Goal: Understand process/instructions: Learn about a topic

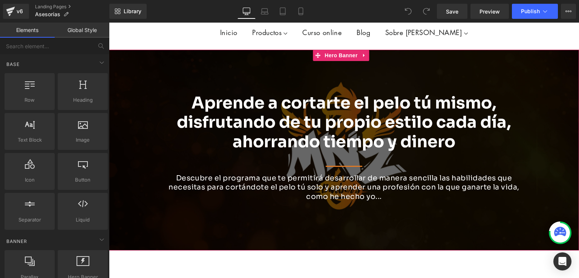
scroll to position [75, 0]
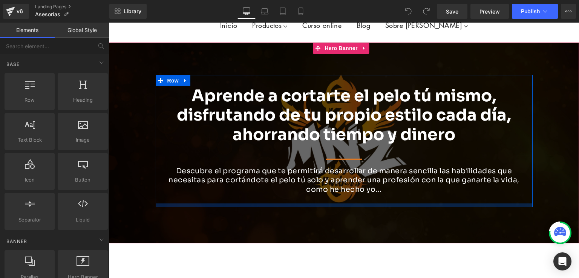
click at [331, 204] on div at bounding box center [344, 206] width 377 height 4
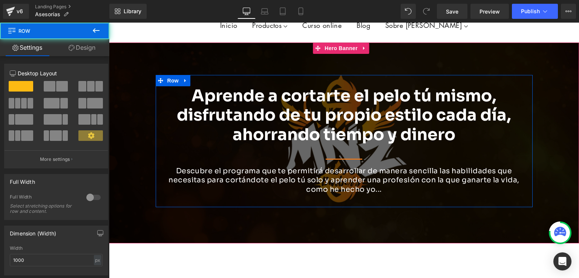
click at [333, 216] on div at bounding box center [344, 143] width 470 height 201
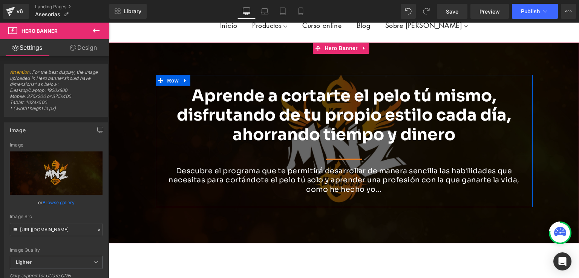
click at [216, 129] on h1 "Aprende a cortarte el pelo tú mismo, disfrutando de tu propio estilo cada día, …" at bounding box center [344, 115] width 366 height 58
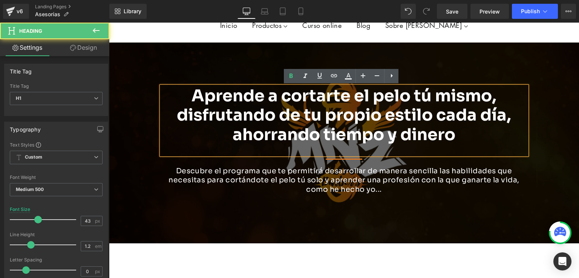
click at [232, 120] on b "Aprende a cortarte el pelo tú mismo, disfrutando de tu propio estilo cada día, …" at bounding box center [344, 115] width 334 height 59
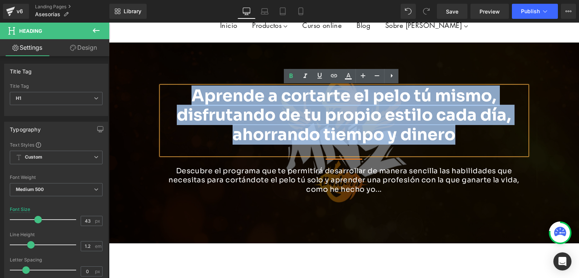
drag, startPoint x: 457, startPoint y: 135, endPoint x: 192, endPoint y: 98, distance: 267.6
click at [192, 98] on h1 "Aprende a cortarte el pelo tú mismo, disfrutando de tu propio estilo cada día, …" at bounding box center [344, 115] width 366 height 58
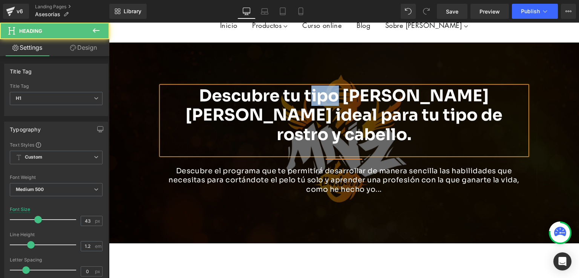
drag, startPoint x: 297, startPoint y: 94, endPoint x: 267, endPoint y: 91, distance: 29.6
click at [267, 91] on b "Descubre tu tipo [PERSON_NAME] [PERSON_NAME] ideal para tu tipo de rostro y cab…" at bounding box center [343, 115] width 317 height 59
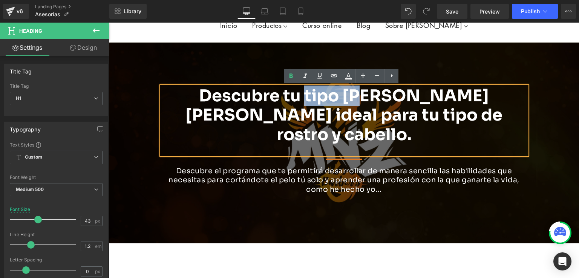
drag, startPoint x: 321, startPoint y: 95, endPoint x: 266, endPoint y: 95, distance: 55.4
click at [266, 95] on b "Descubre tu tipo [PERSON_NAME] [PERSON_NAME] ideal para tu tipo de rostro y cab…" at bounding box center [343, 115] width 317 height 59
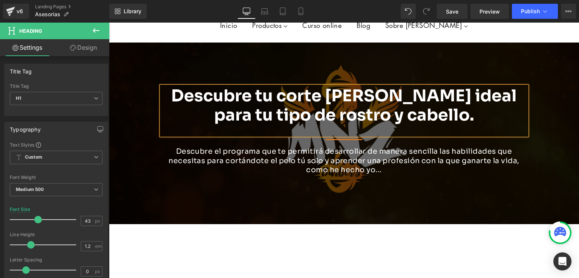
click at [322, 97] on b "Descubre tu corte [PERSON_NAME] ideal para tu tipo de rostro y cabello." at bounding box center [344, 106] width 346 height 40
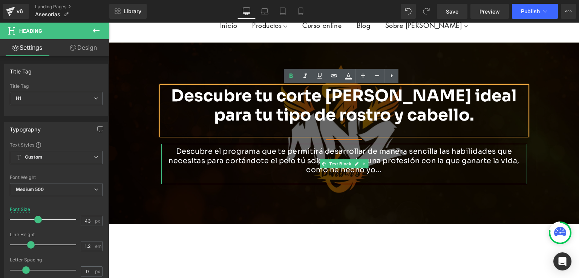
click at [202, 162] on p "Descubre el programa que te permitirá desarrollar de manera sencilla las habili…" at bounding box center [344, 161] width 366 height 28
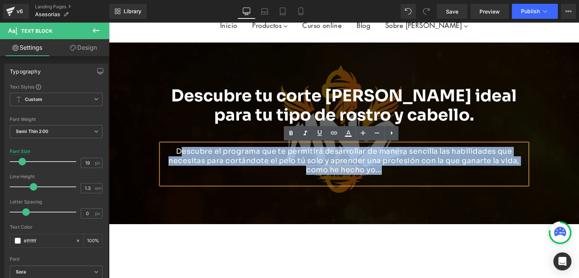
drag, startPoint x: 176, startPoint y: 151, endPoint x: 378, endPoint y: 170, distance: 203.0
click at [378, 170] on p "Descubre el programa que te permitirá desarrollar de manera sencilla las habili…" at bounding box center [344, 161] width 366 height 28
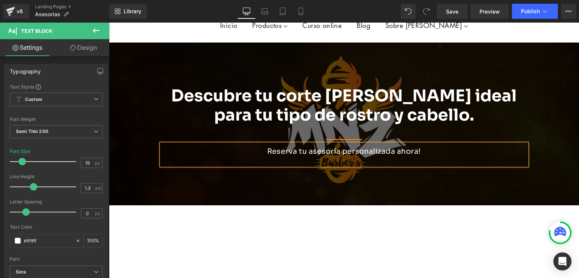
click at [259, 152] on p "Reserva tu asesoría personalizada ahora!" at bounding box center [344, 151] width 366 height 9
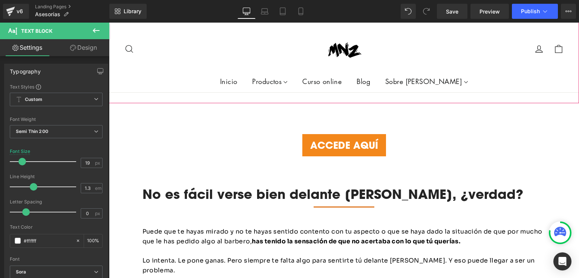
scroll to position [452, 0]
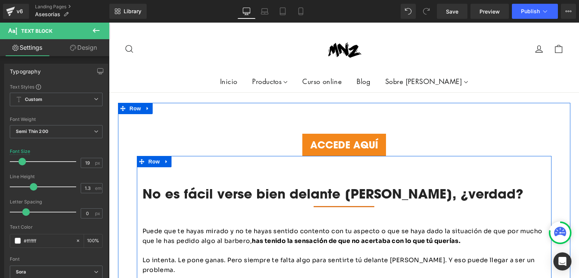
click at [397, 167] on div "No es fácil verse bien delante [PERSON_NAME], ¿verdad? Heading Separator Puede …" at bounding box center [344, 245] width 415 height 156
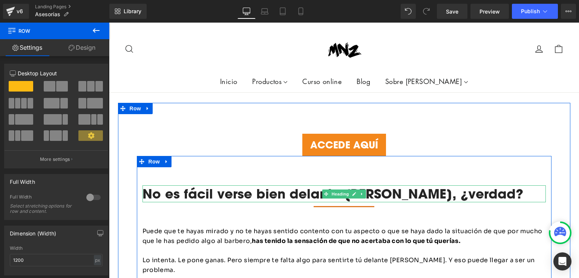
scroll to position [528, 0]
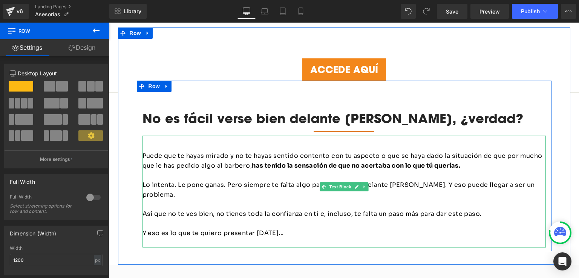
click at [250, 181] on p "Lo intenta. Le pone ganas. Pero siempre te falta algo para sentirte tú delante …" at bounding box center [344, 189] width 403 height 19
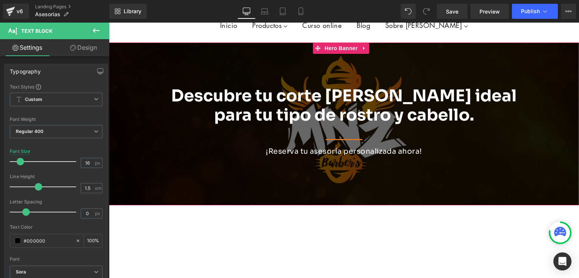
scroll to position [113, 0]
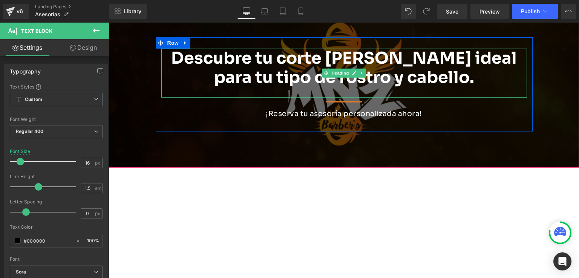
click at [415, 81] on b "Descubre tu corte [PERSON_NAME] ideal para tu tipo de rostro y cabello." at bounding box center [344, 68] width 346 height 40
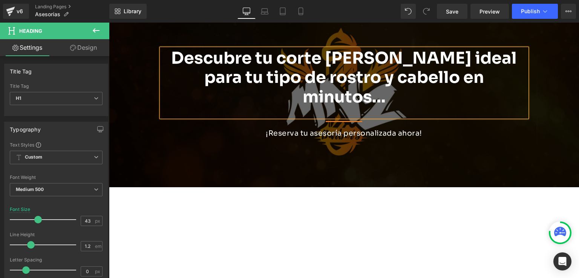
click at [451, 150] on div at bounding box center [344, 96] width 470 height 182
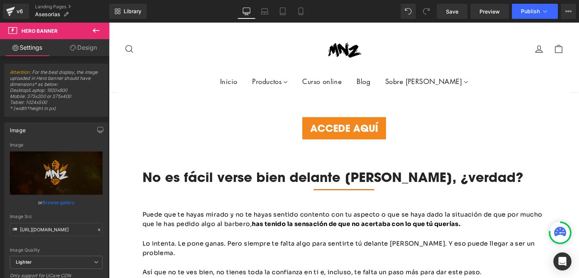
scroll to position [490, 0]
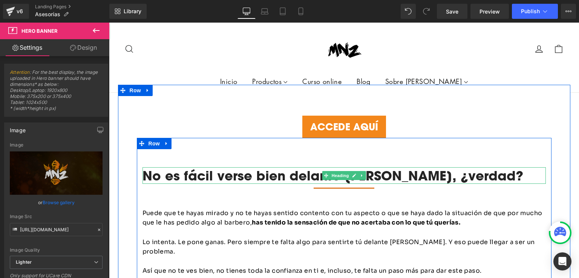
click at [255, 167] on h4 "No es fácil verse bien delante [PERSON_NAME], ¿verdad?" at bounding box center [344, 175] width 403 height 17
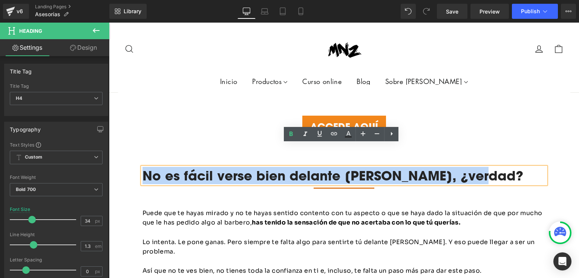
drag, startPoint x: 140, startPoint y: 152, endPoint x: 443, endPoint y: 153, distance: 303.1
click at [443, 167] on h4 "No es fácil verse bien delante [PERSON_NAME], ¿verdad?" at bounding box center [344, 175] width 403 height 17
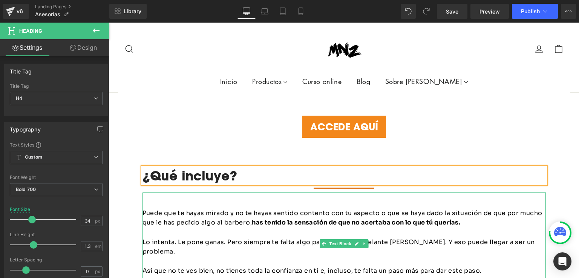
scroll to position [415, 0]
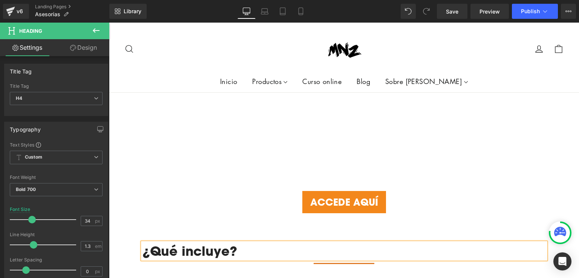
click at [190, 191] on div "ACCEDE AQUÍ" at bounding box center [344, 202] width 415 height 23
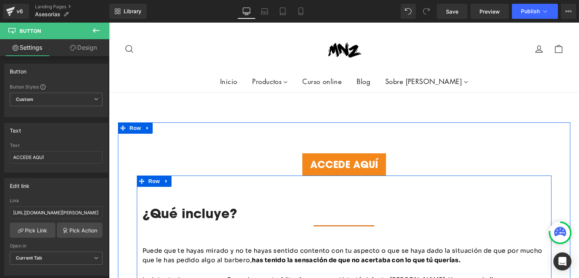
scroll to position [490, 0]
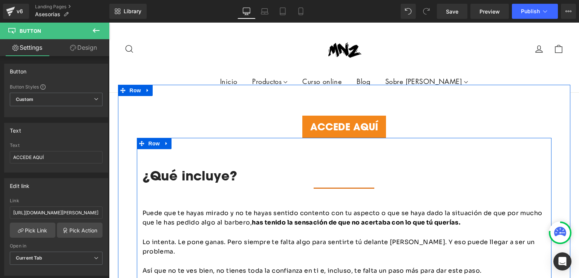
click at [201, 199] on p at bounding box center [344, 204] width 403 height 10
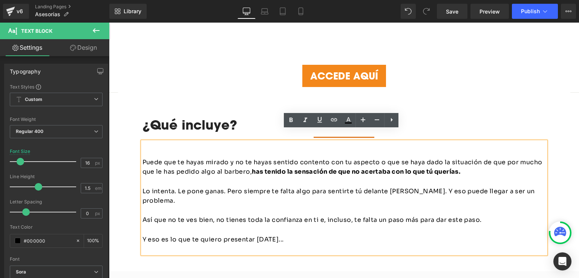
scroll to position [528, 0]
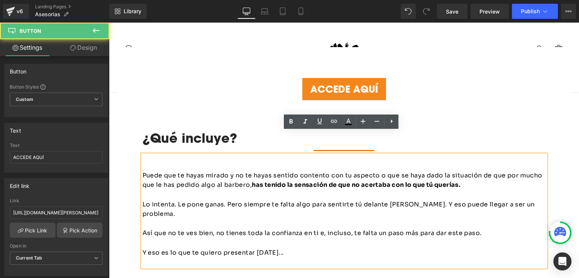
click at [274, 84] on div "ACCEDE AQUÍ [PERSON_NAME] ¿Qué incluye? Heading Separator Puede que te hayas mi…" at bounding box center [344, 174] width 415 height 193
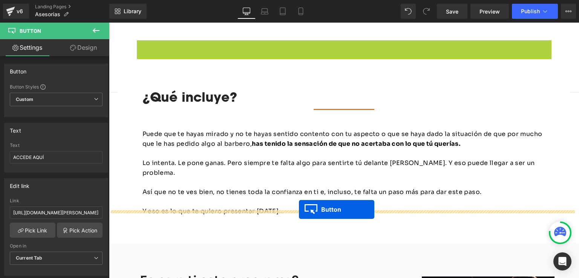
drag, startPoint x: 329, startPoint y: 64, endPoint x: 299, endPoint y: 210, distance: 148.5
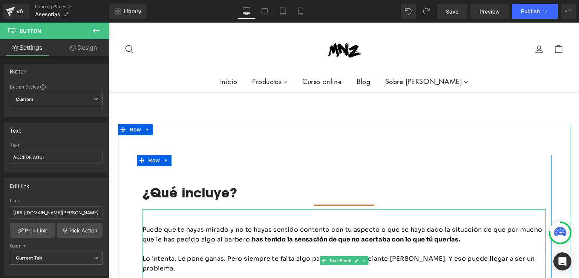
scroll to position [509, 0]
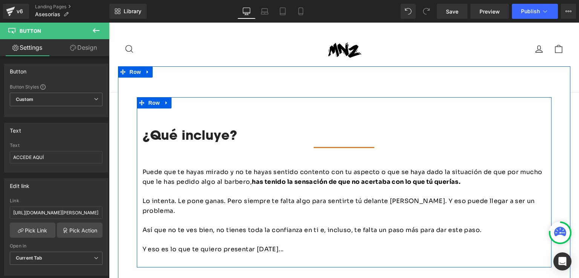
click at [339, 127] on div "¿Qué incluye? Heading" at bounding box center [344, 135] width 403 height 17
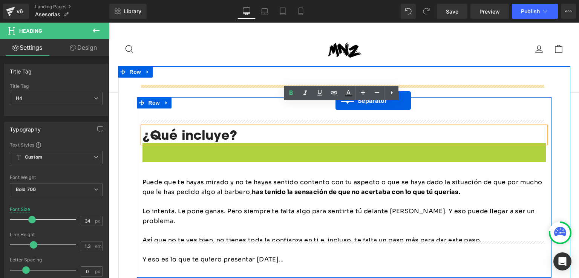
drag, startPoint x: 333, startPoint y: 124, endPoint x: 336, endPoint y: 101, distance: 23.1
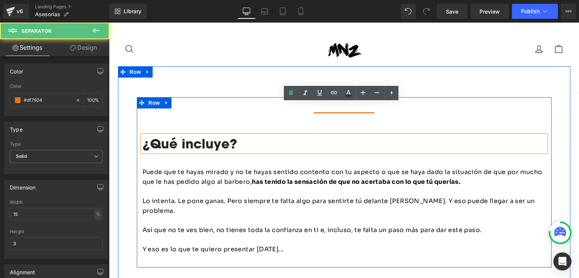
scroll to position [517, 0]
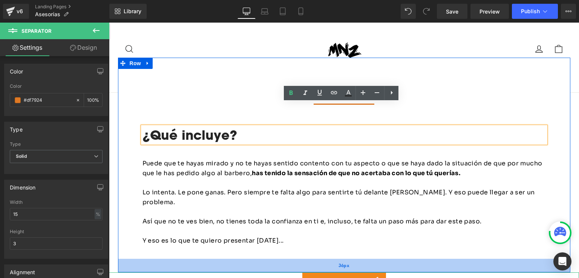
click at [249, 259] on div "36px" at bounding box center [344, 266] width 452 height 14
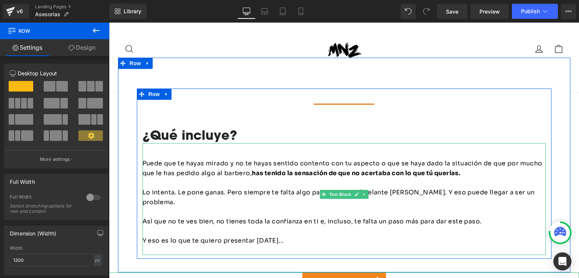
click at [246, 159] on p "Puede que te hayas mirado y no te hayas sentido contento con tu aspecto o que s…" at bounding box center [344, 168] width 403 height 19
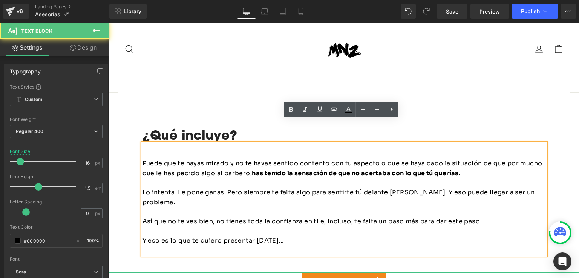
click at [214, 159] on p "Puede que te hayas mirado y no te hayas sentido contento con tu aspecto o que s…" at bounding box center [344, 168] width 403 height 19
click at [164, 100] on div at bounding box center [344, 104] width 403 height 9
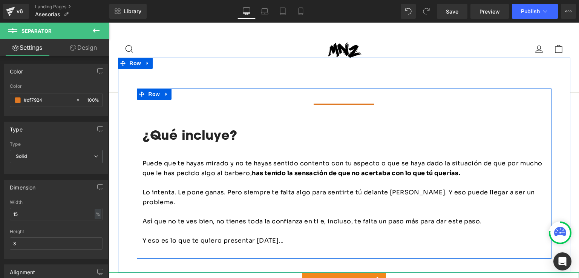
click at [164, 100] on div "Separator ¿Qué incluye? Heading Puede que te hayas mirado y no te hayas sentido…" at bounding box center [344, 178] width 415 height 156
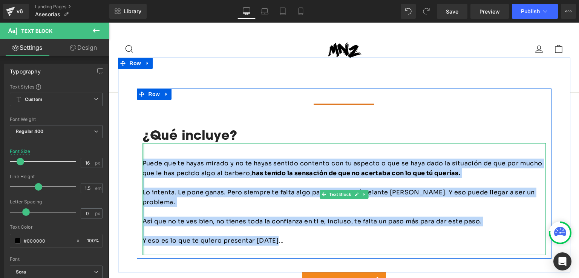
drag, startPoint x: 268, startPoint y: 210, endPoint x: 140, endPoint y: 139, distance: 146.8
click at [143, 143] on div "Puede que te hayas mirado y no te hayas sentido contento con tu aspecto o que s…" at bounding box center [344, 199] width 403 height 112
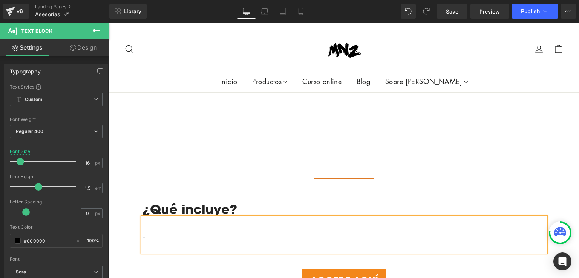
scroll to position [442, 0]
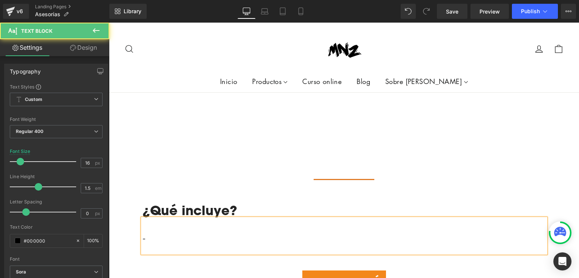
click at [147, 225] on p at bounding box center [344, 230] width 403 height 10
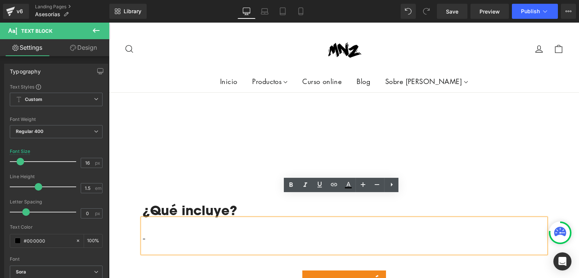
drag, startPoint x: 144, startPoint y: 215, endPoint x: 139, endPoint y: 216, distance: 5.0
click at [143, 219] on div "-" at bounding box center [344, 236] width 403 height 35
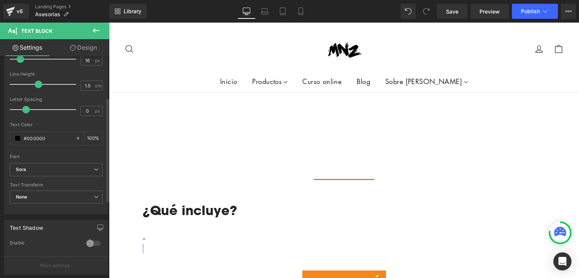
scroll to position [0, 0]
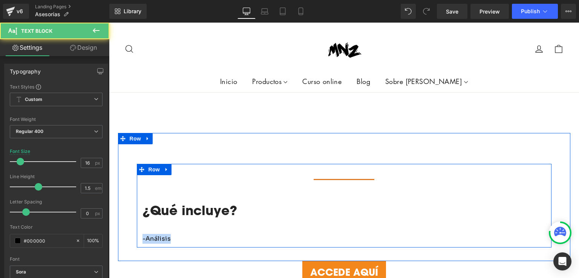
drag, startPoint x: 173, startPoint y: 219, endPoint x: 133, endPoint y: 212, distance: 40.5
click at [133, 212] on div "Separator ¿Qué incluye? Heading -Análisis Text Block Row Row 36px" at bounding box center [344, 197] width 452 height 128
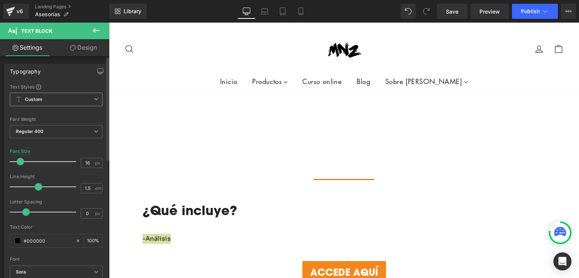
click at [68, 99] on span "Custom Setup Global Style" at bounding box center [56, 100] width 93 height 14
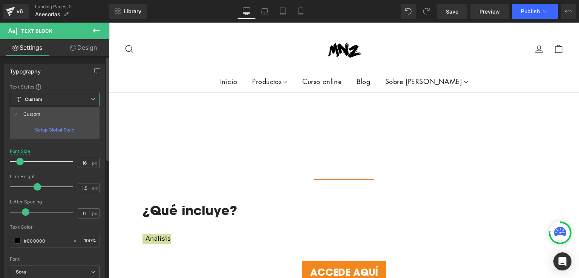
click at [68, 100] on span "Custom Setup Global Style" at bounding box center [55, 100] width 90 height 14
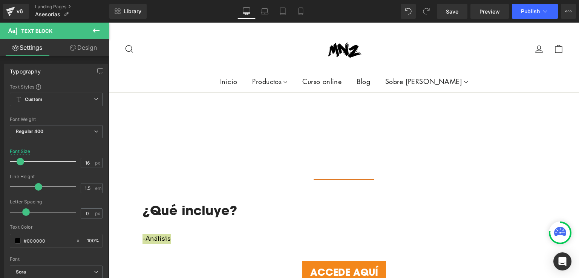
click at [89, 49] on link "Design" at bounding box center [83, 47] width 55 height 17
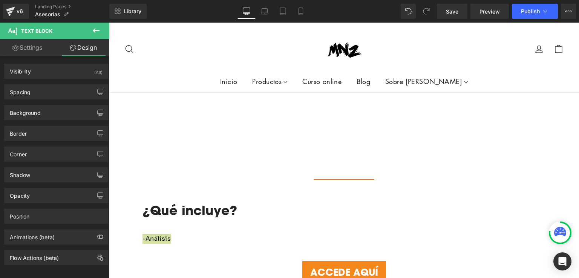
click at [26, 48] on link "Settings" at bounding box center [27, 47] width 55 height 17
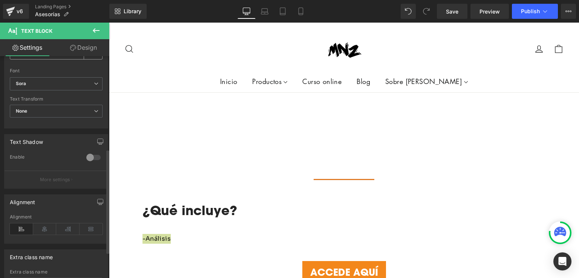
scroll to position [226, 0]
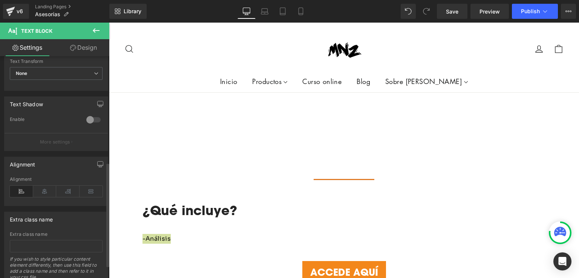
click at [91, 118] on div at bounding box center [93, 120] width 18 height 12
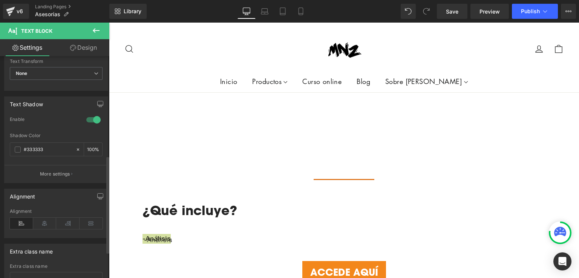
click at [92, 120] on div at bounding box center [93, 120] width 18 height 12
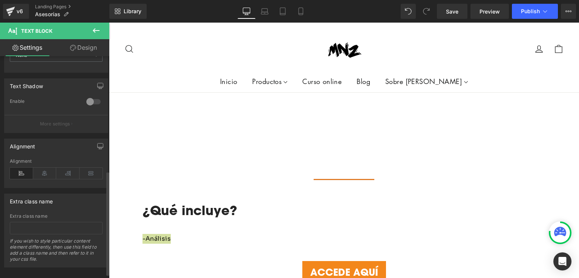
scroll to position [253, 0]
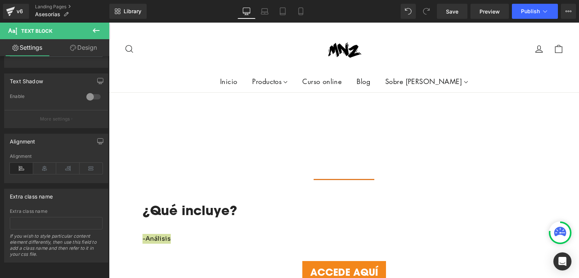
click at [109, 23] on div at bounding box center [109, 23] width 0 height 0
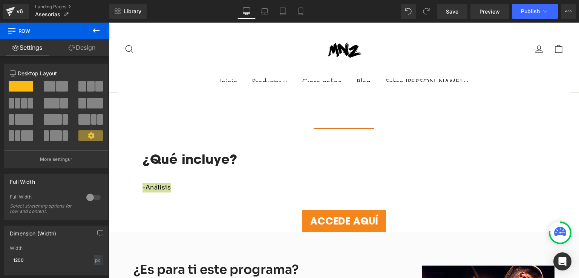
scroll to position [517, 0]
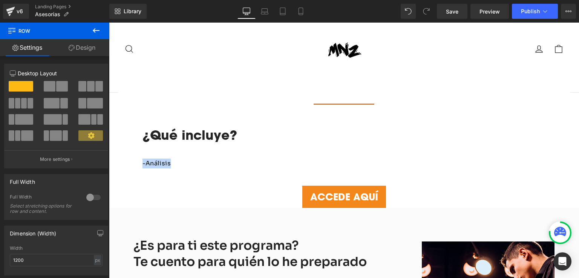
click at [170, 159] on p "-Análisis" at bounding box center [344, 164] width 403 height 10
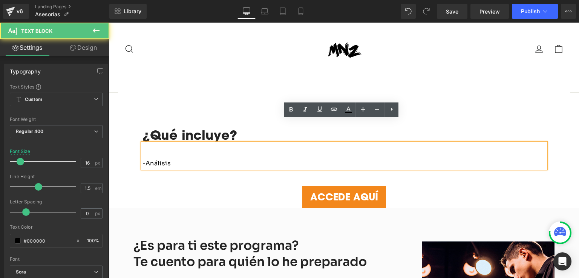
drag, startPoint x: 165, startPoint y: 141, endPoint x: 139, endPoint y: 139, distance: 26.5
click at [143, 143] on div "-Análisis" at bounding box center [344, 155] width 403 height 25
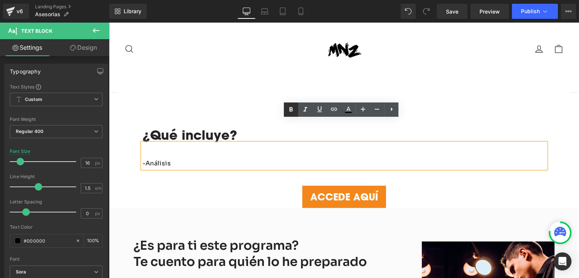
click at [291, 109] on icon at bounding box center [291, 109] width 9 height 9
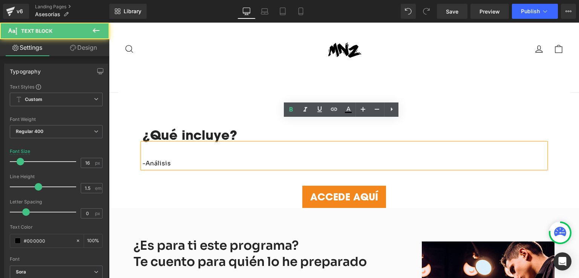
drag, startPoint x: 173, startPoint y: 141, endPoint x: 138, endPoint y: 142, distance: 35.1
click at [143, 143] on div "-Análisis" at bounding box center [344, 155] width 403 height 25
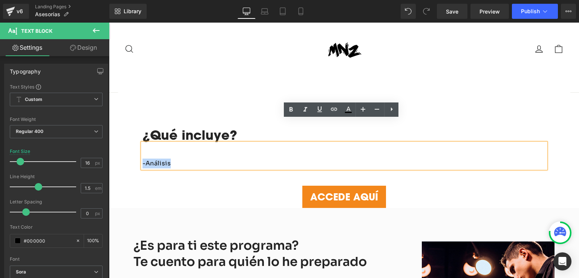
drag, startPoint x: 170, startPoint y: 141, endPoint x: 140, endPoint y: 139, distance: 30.6
click at [143, 159] on p "-Análisis" at bounding box center [344, 164] width 403 height 10
click at [289, 107] on icon at bounding box center [291, 109] width 9 height 9
click at [183, 159] on p "-Análisis" at bounding box center [344, 164] width 403 height 10
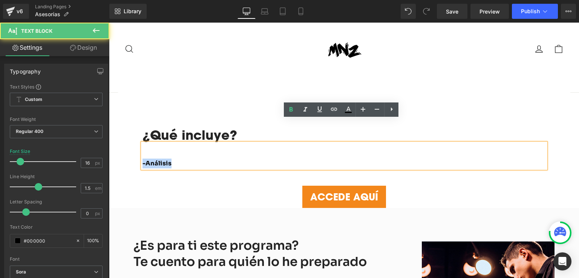
drag, startPoint x: 205, startPoint y: 141, endPoint x: 140, endPoint y: 139, distance: 65.2
click at [143, 159] on p "-Análisis" at bounding box center [344, 164] width 403 height 10
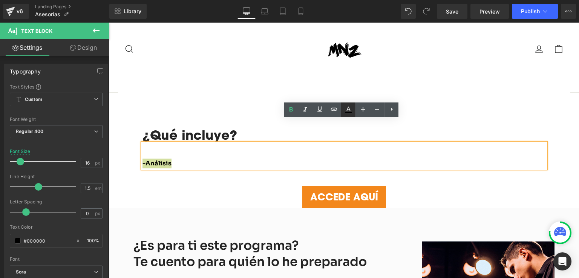
click at [350, 112] on icon at bounding box center [348, 109] width 9 height 9
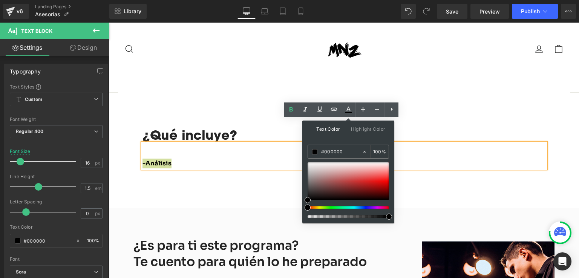
click at [320, 206] on div at bounding box center [345, 207] width 81 height 3
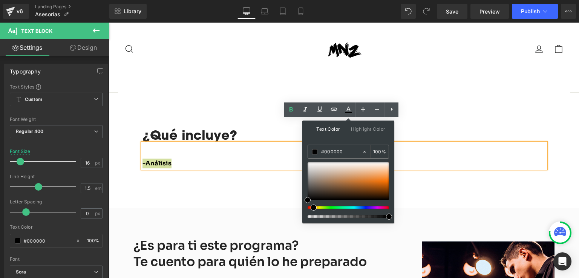
drag, startPoint x: 315, startPoint y: 207, endPoint x: 311, endPoint y: 208, distance: 4.7
click at [311, 208] on div at bounding box center [345, 207] width 81 height 3
drag, startPoint x: 461, startPoint y: 211, endPoint x: 400, endPoint y: 175, distance: 71.1
drag, startPoint x: 384, startPoint y: 178, endPoint x: 391, endPoint y: 182, distance: 7.6
click at [389, 182] on div at bounding box center [348, 181] width 81 height 38
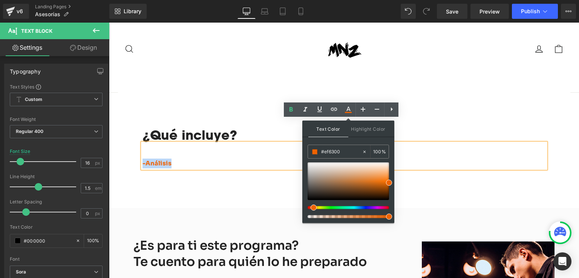
click at [277, 186] on div "ACCEDE AQUÍ" at bounding box center [344, 197] width 470 height 23
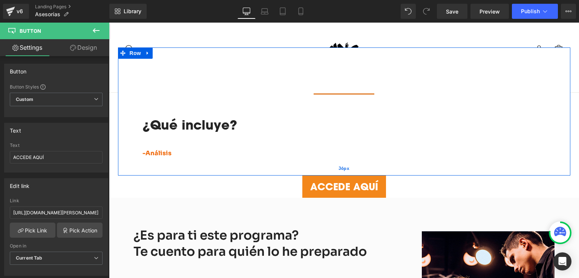
scroll to position [528, 0]
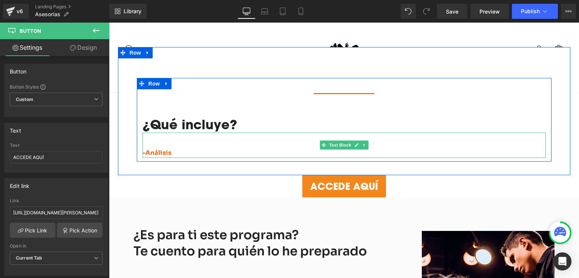
click at [189, 148] on p "-Análisis" at bounding box center [344, 153] width 403 height 10
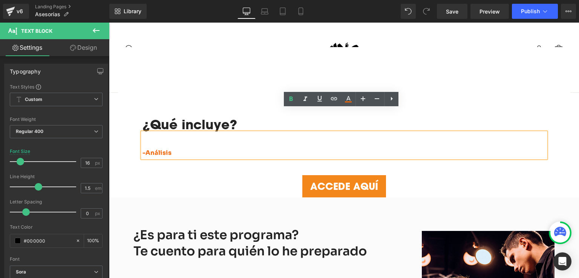
drag, startPoint x: 182, startPoint y: 130, endPoint x: 138, endPoint y: 129, distance: 44.1
click at [143, 133] on div "-Análisis" at bounding box center [344, 145] width 403 height 25
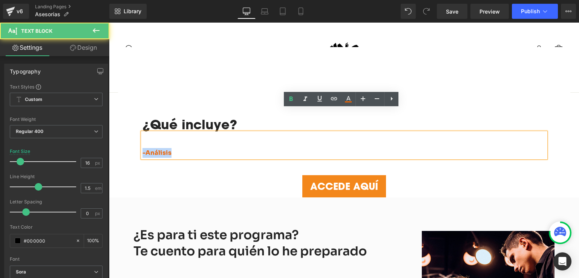
drag, startPoint x: 169, startPoint y: 129, endPoint x: 139, endPoint y: 126, distance: 29.5
click at [143, 148] on p "-Análisis" at bounding box center [344, 153] width 403 height 10
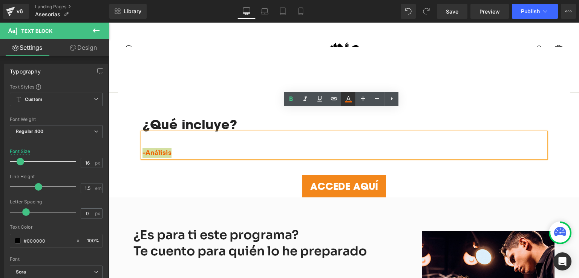
click at [347, 95] on icon at bounding box center [348, 99] width 9 height 9
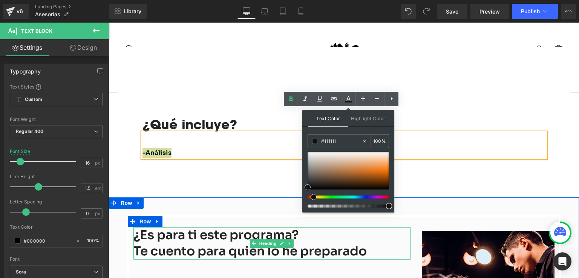
drag, startPoint x: 461, startPoint y: 204, endPoint x: 286, endPoint y: 205, distance: 175.3
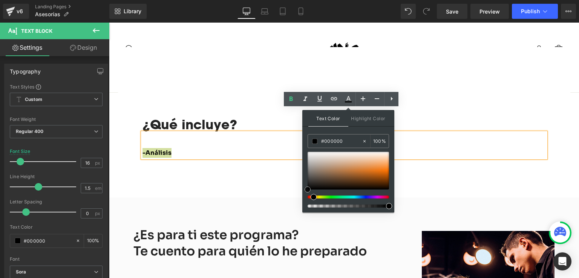
drag, startPoint x: 308, startPoint y: 187, endPoint x: 304, endPoint y: 201, distance: 14.0
click at [304, 201] on div "Text Color Highlight Color #333333 #000000 100 % transparent 0 %" at bounding box center [348, 161] width 92 height 103
click at [377, 100] on icon at bounding box center [377, 98] width 9 height 9
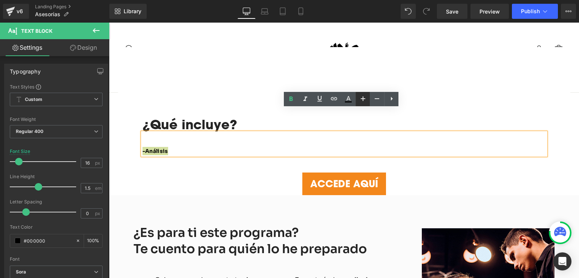
click at [366, 100] on icon at bounding box center [363, 98] width 9 height 9
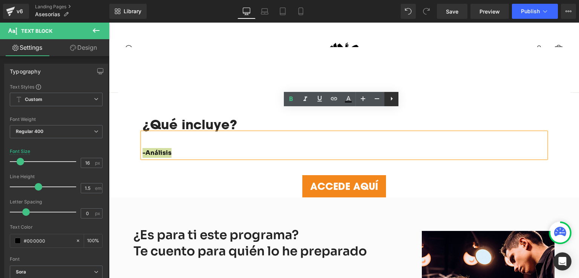
click at [390, 99] on icon at bounding box center [391, 98] width 9 height 9
click at [390, 102] on icon at bounding box center [391, 98] width 9 height 9
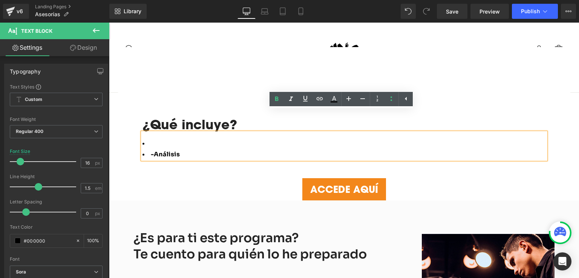
click at [153, 150] on strong "-Análisis" at bounding box center [165, 154] width 29 height 8
drag, startPoint x: 176, startPoint y: 131, endPoint x: 151, endPoint y: 131, distance: 25.6
click at [151, 150] on strong "-Análisis" at bounding box center [165, 154] width 29 height 8
copy strong "Análisis"
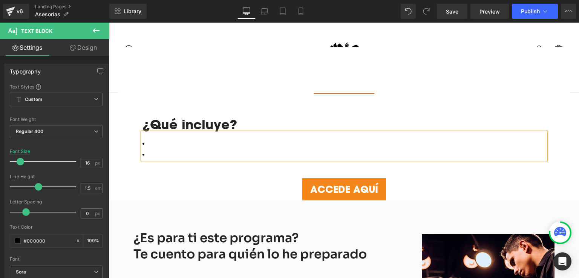
click at [162, 139] on li at bounding box center [344, 144] width 403 height 10
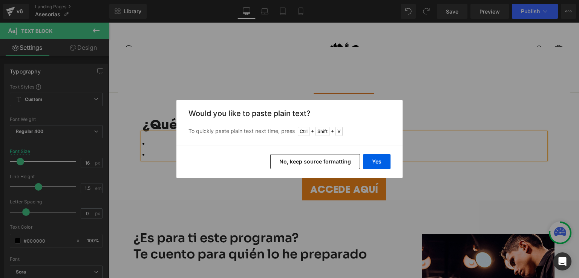
click at [318, 164] on button "No, keep source formatting" at bounding box center [315, 161] width 90 height 15
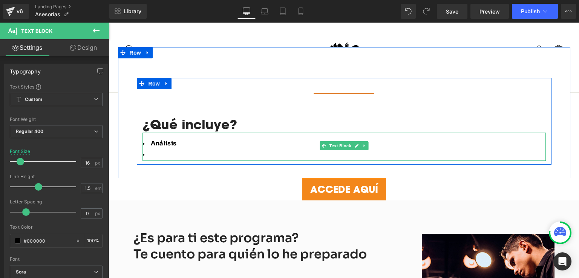
click at [179, 139] on li "Análisis" at bounding box center [344, 144] width 403 height 10
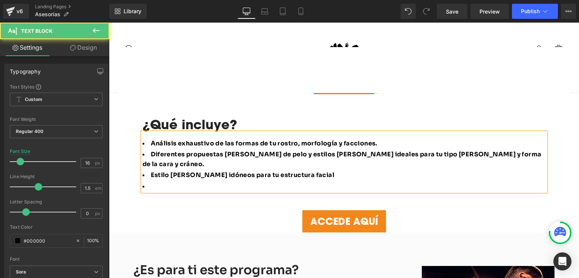
click at [152, 171] on span "Estilo [PERSON_NAME] idóneos para tu estructura facial" at bounding box center [243, 175] width 184 height 8
drag, startPoint x: 247, startPoint y: 142, endPoint x: 216, endPoint y: 142, distance: 30.2
click at [216, 171] on span "Si tienes barba, estilo [PERSON_NAME] idóneos para tu estructura facial" at bounding box center [268, 175] width 235 height 8
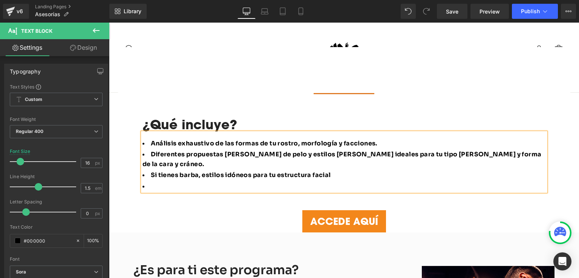
click at [199, 171] on span "Si tienes barba, estilos idóneos para tu estructura facial" at bounding box center [241, 175] width 180 height 8
click at [338, 170] on li "Si tienes barba: estilos idóneos para tu estructura facial" at bounding box center [344, 175] width 403 height 10
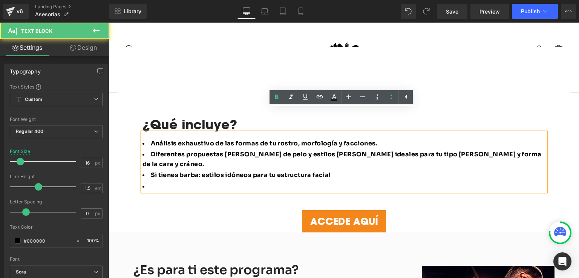
click at [327, 171] on span "Si tienes barba: estilos idóneos para tu estructura facial" at bounding box center [241, 175] width 180 height 8
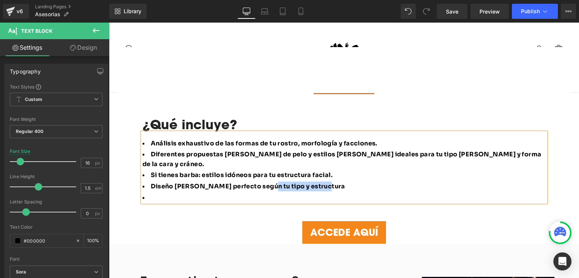
drag, startPoint x: 315, startPoint y: 156, endPoint x: 260, endPoint y: 151, distance: 55.6
click at [260, 182] on li "Diseño [PERSON_NAME] perfecto según tu tipo y estructura" at bounding box center [344, 187] width 403 height 10
click at [233, 193] on li at bounding box center [344, 198] width 403 height 10
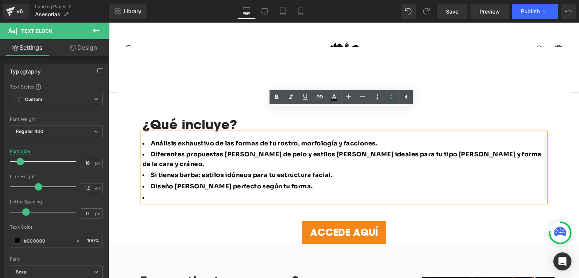
click at [303, 159] on ul "Análisis exhaustivo de las formas de tu rostro, morfología y facciones. Diferen…" at bounding box center [344, 171] width 403 height 64
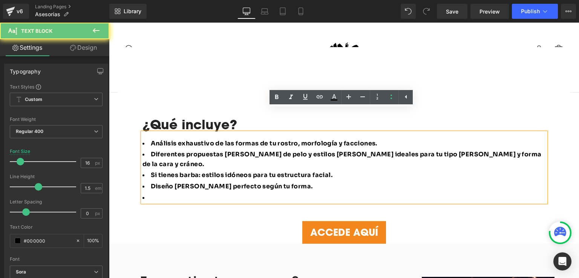
click at [301, 182] on li "Diseño [PERSON_NAME] perfecto según tu forma." at bounding box center [344, 187] width 403 height 10
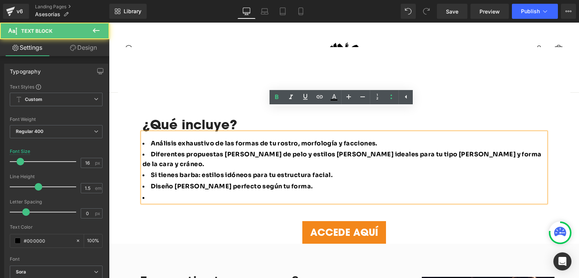
click at [292, 193] on li at bounding box center [344, 198] width 403 height 10
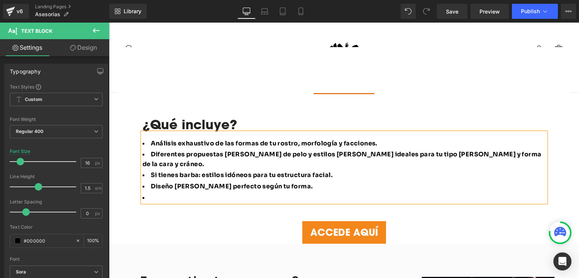
click at [296, 182] on li "Diseño [PERSON_NAME] perfecto según tu forma." at bounding box center [344, 187] width 403 height 10
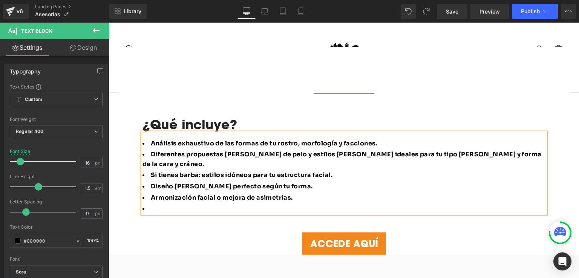
click at [192, 204] on li at bounding box center [344, 209] width 403 height 10
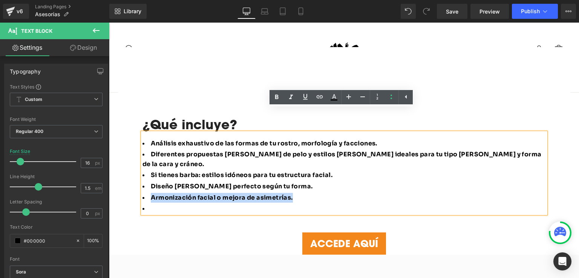
drag, startPoint x: 305, startPoint y: 165, endPoint x: 150, endPoint y: 161, distance: 155.4
click at [150, 193] on li "Armonización facial o mejora de asimetrías." at bounding box center [344, 198] width 403 height 10
click at [216, 194] on span "Armonización facial o mejora de asimetrías." at bounding box center [222, 198] width 142 height 8
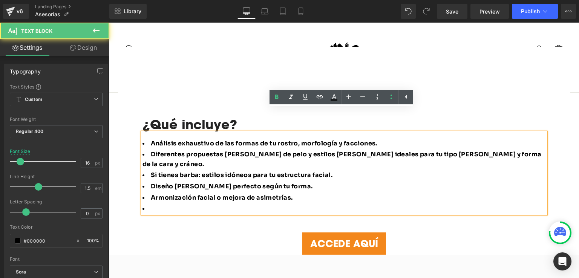
click at [216, 194] on span "Armonización facial o mejora de asimetrías." at bounding box center [222, 198] width 142 height 8
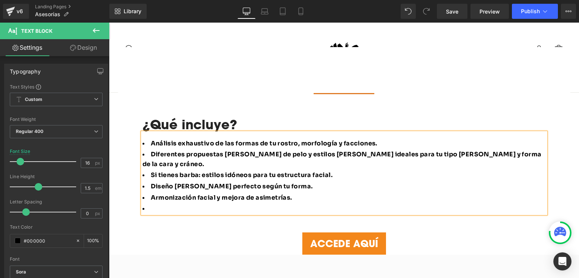
click at [283, 194] on span "Armonización facial y mejora de asimetrías." at bounding box center [221, 198] width 141 height 8
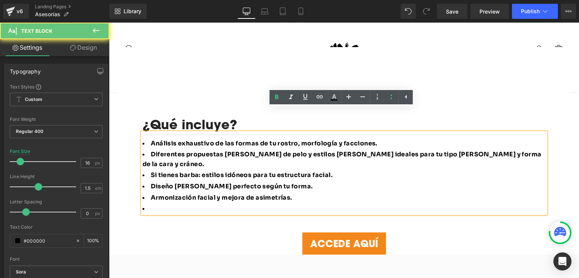
click at [285, 194] on span "Armonización facial y mejora de asimetrías." at bounding box center [221, 198] width 141 height 8
click at [287, 194] on span "Armonización facial y mejora de asimetrías." at bounding box center [221, 198] width 141 height 8
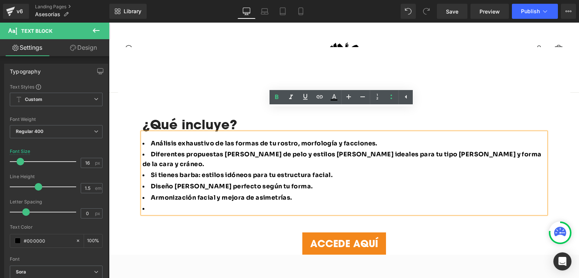
click at [288, 204] on li at bounding box center [344, 209] width 403 height 10
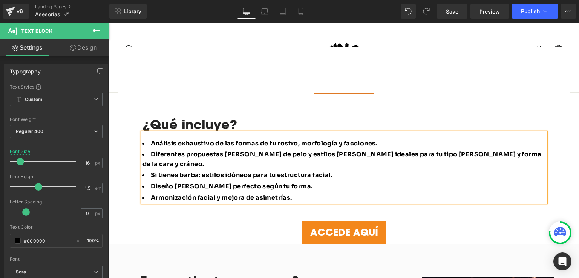
click at [244, 187] on div "Separator ¿Qué incluye? Heading Análisis exhaustivo de las formas de tu rostro,…" at bounding box center [344, 134] width 452 height 175
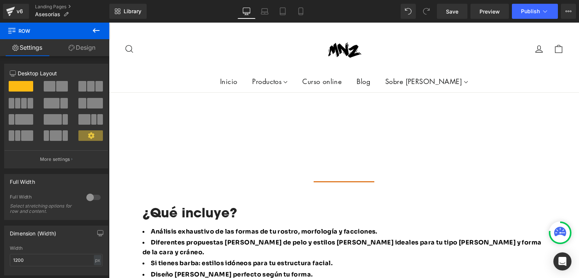
scroll to position [415, 0]
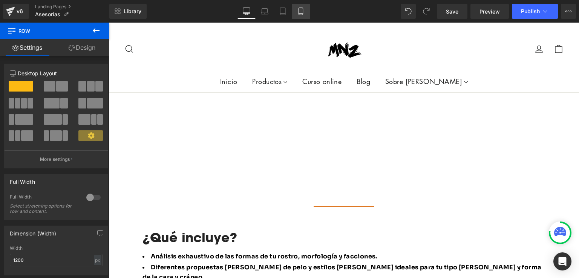
click at [298, 12] on icon at bounding box center [301, 12] width 8 height 8
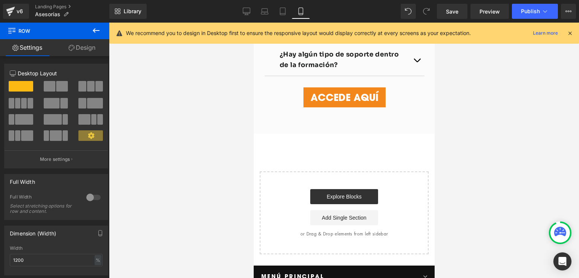
scroll to position [2828, 0]
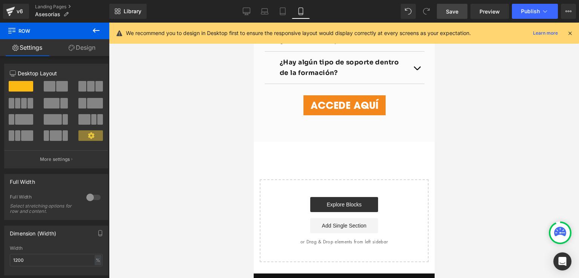
click at [455, 10] on span "Save" at bounding box center [452, 12] width 12 height 8
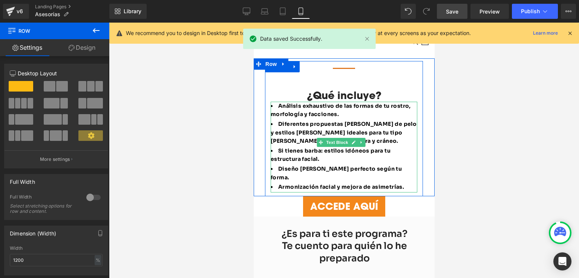
scroll to position [189, 0]
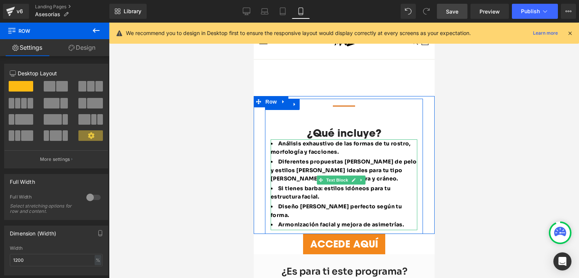
click at [316, 158] on span "Diferentes propuestas [PERSON_NAME] de pelo y estilos [PERSON_NAME] ideales par…" at bounding box center [343, 170] width 146 height 24
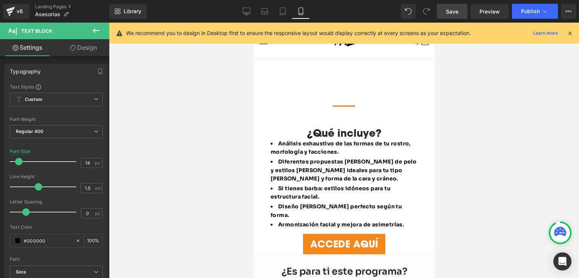
click at [80, 50] on link "Design" at bounding box center [83, 47] width 55 height 17
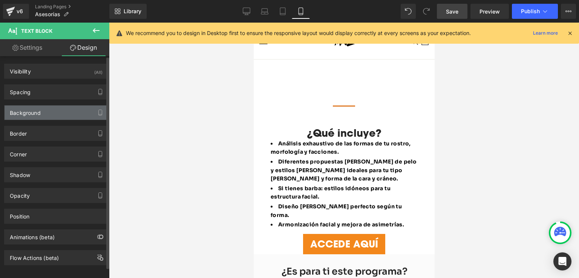
click at [51, 114] on div "Background" at bounding box center [56, 113] width 103 height 14
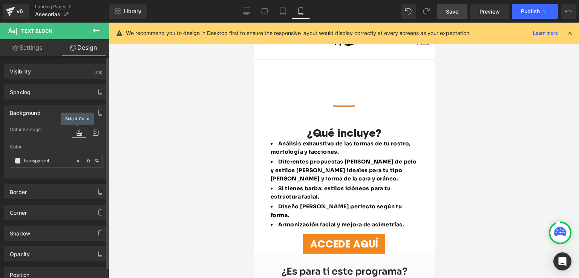
click at [75, 133] on icon at bounding box center [79, 133] width 14 height 10
click at [24, 158] on input "transparent" at bounding box center [48, 161] width 48 height 8
click at [21, 160] on div "transparent" at bounding box center [42, 160] width 65 height 13
click at [20, 161] on span at bounding box center [18, 161] width 6 height 6
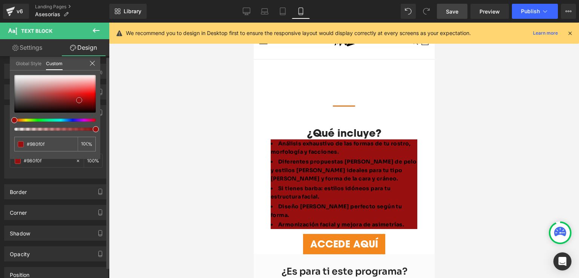
drag, startPoint x: 58, startPoint y: 98, endPoint x: 79, endPoint y: 100, distance: 21.2
click at [79, 100] on div at bounding box center [54, 94] width 81 height 38
click at [26, 65] on link "Global Style" at bounding box center [29, 63] width 26 height 13
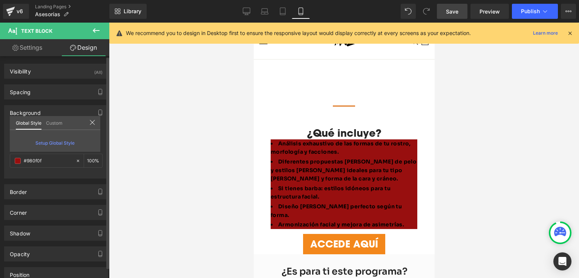
click at [94, 121] on icon at bounding box center [92, 123] width 6 height 6
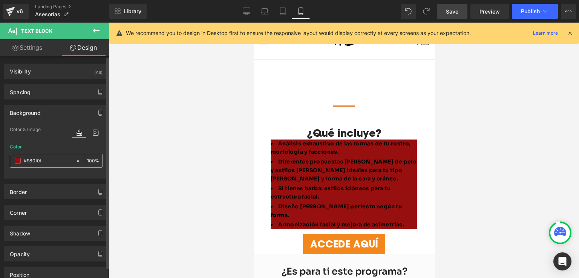
click at [75, 161] on icon at bounding box center [77, 160] width 5 height 5
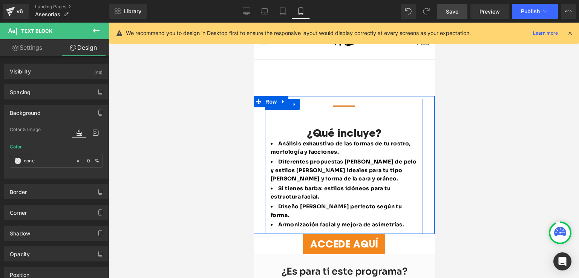
click at [272, 126] on h4 "¿Qué incluye?" at bounding box center [343, 132] width 147 height 13
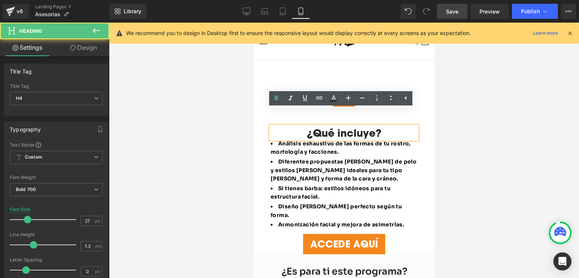
click at [263, 141] on div "Separator ¿Qué incluye? Heading Análisis exhaustivo de las formas de tu rostro,…" at bounding box center [343, 165] width 181 height 138
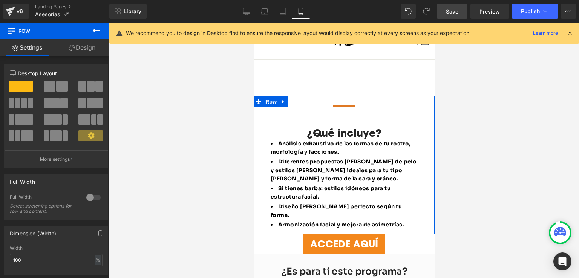
click at [49, 90] on span at bounding box center [50, 86] width 12 height 11
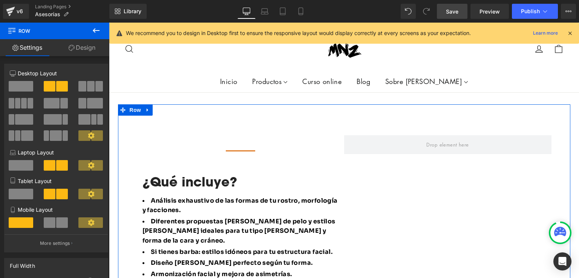
scroll to position [460, 0]
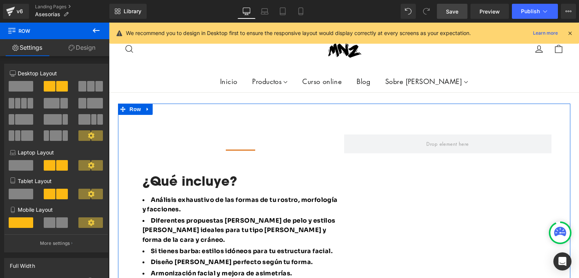
click at [22, 87] on span at bounding box center [21, 86] width 25 height 11
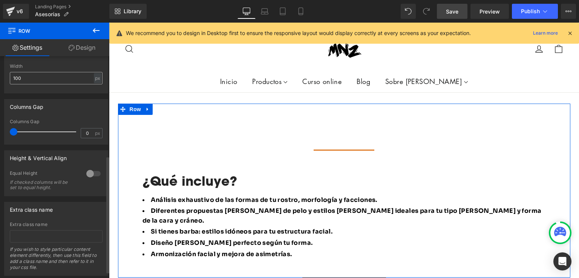
scroll to position [189, 0]
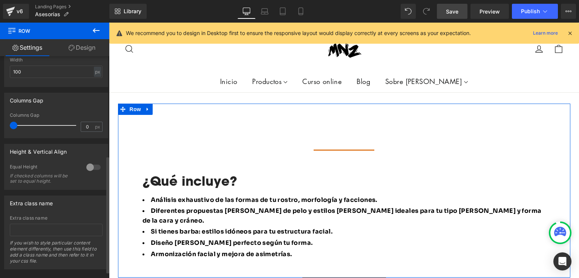
click at [91, 167] on div at bounding box center [93, 167] width 18 height 12
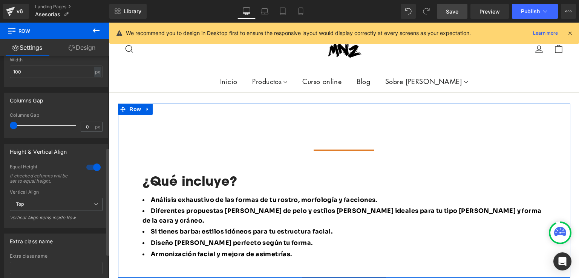
click at [91, 168] on div at bounding box center [93, 167] width 18 height 12
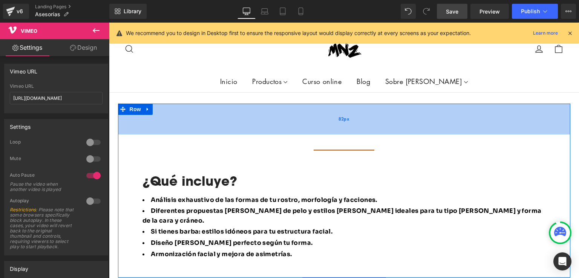
click at [201, 109] on div "82px" at bounding box center [344, 119] width 452 height 31
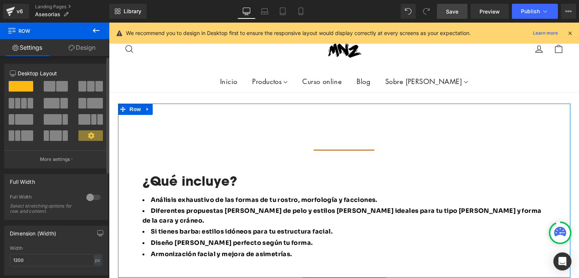
click at [86, 197] on div at bounding box center [93, 198] width 18 height 12
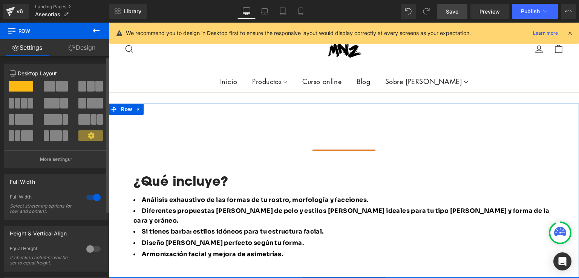
click at [86, 197] on div at bounding box center [93, 198] width 18 height 12
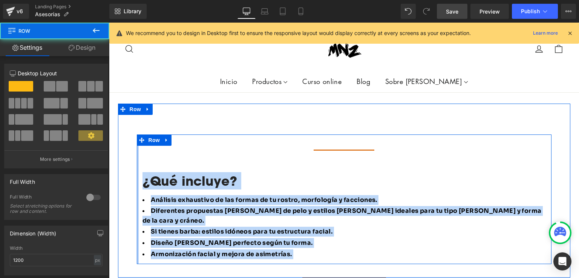
drag, startPoint x: 136, startPoint y: 127, endPoint x: 135, endPoint y: 124, distance: 3.9
click at [137, 135] on div "Separator ¿Qué incluye? Heading Análisis exhaustivo de las formas de tu rostro,…" at bounding box center [344, 200] width 415 height 130
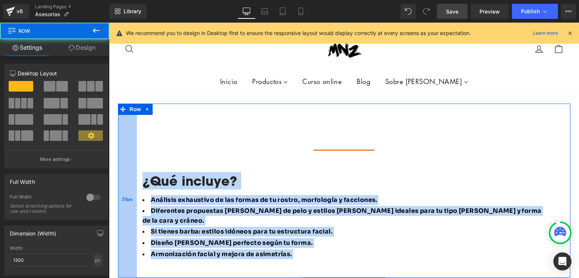
click at [129, 127] on div "50px" at bounding box center [127, 191] width 19 height 175
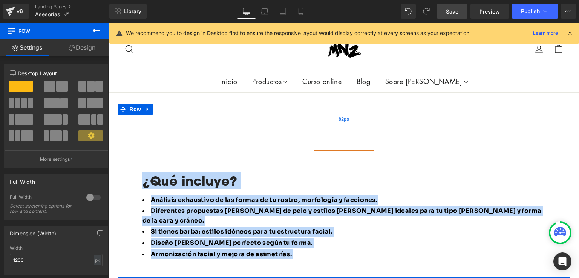
click at [163, 104] on div "82px" at bounding box center [344, 119] width 452 height 31
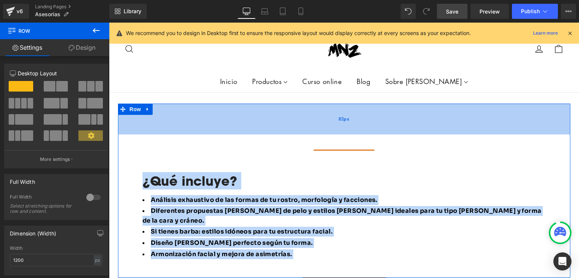
click at [173, 104] on div "82px" at bounding box center [344, 119] width 452 height 31
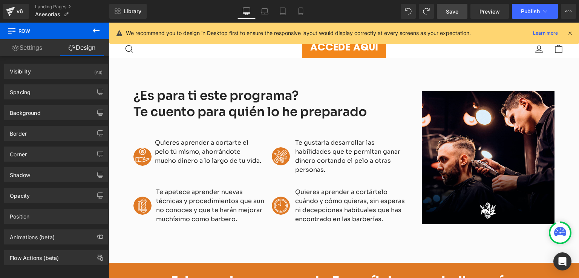
scroll to position [452, 0]
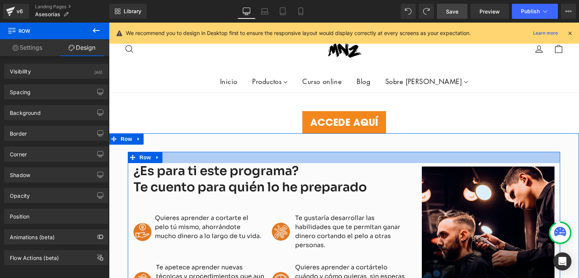
click at [189, 152] on div at bounding box center [344, 157] width 432 height 11
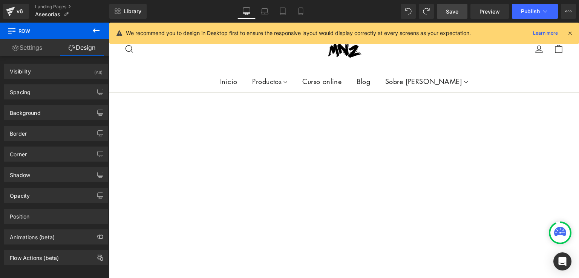
scroll to position [302, 0]
click at [426, 15] on span at bounding box center [426, 11] width 11 height 11
click at [426, 15] on span at bounding box center [426, 11] width 13 height 13
click at [565, 9] on button "Upgrade Plan View Live Page View with current Template Save Template to Library…" at bounding box center [568, 11] width 15 height 15
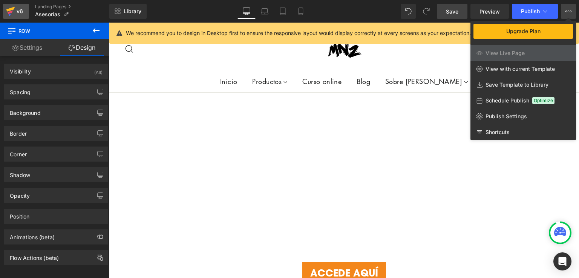
click at [14, 8] on icon at bounding box center [10, 9] width 9 height 5
